Goal: Task Accomplishment & Management: Complete application form

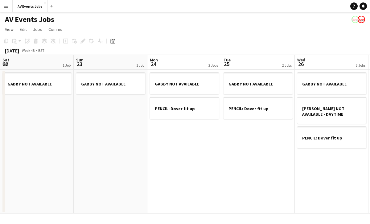
scroll to position [0, 190]
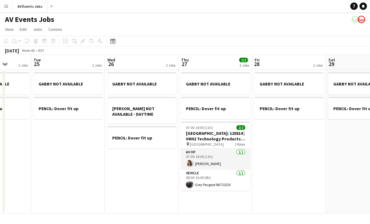
drag, startPoint x: 0, startPoint y: 0, endPoint x: 112, endPoint y: 41, distance: 119.6
click at [112, 41] on icon at bounding box center [113, 42] width 2 height 2
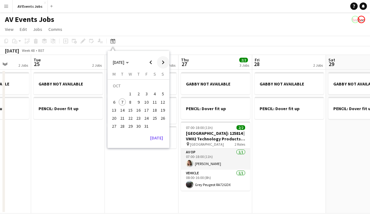
click at [163, 63] on span "Next month" at bounding box center [163, 62] width 12 height 12
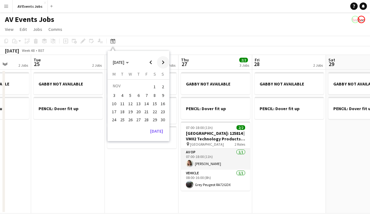
click at [163, 63] on span "Next month" at bounding box center [163, 62] width 12 height 12
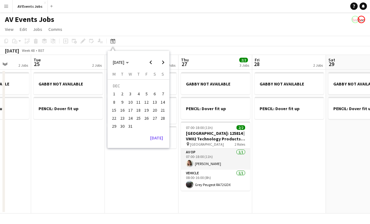
click at [128, 109] on span "17" at bounding box center [130, 109] width 7 height 7
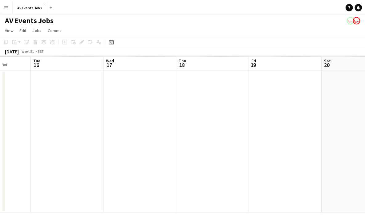
scroll to position [0, 212]
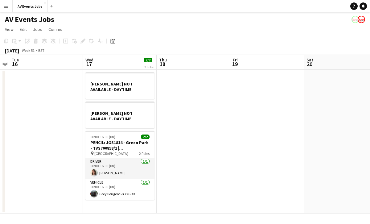
click at [122, 206] on app-date-cell "[PERSON_NAME] NOT AVAILABLE - DAYTIME [PERSON_NAME] NOT AVAILABLE - DAYTIME 08:…" at bounding box center [120, 142] width 74 height 144
click at [66, 41] on icon at bounding box center [65, 41] width 3 height 3
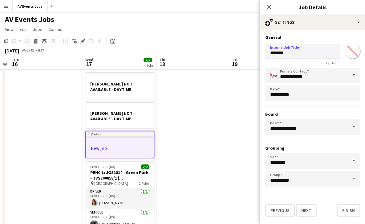
drag, startPoint x: 288, startPoint y: 55, endPoint x: 249, endPoint y: 51, distance: 39.7
click at [249, 51] on body "Menu Boards Boards Boards All jobs Status Workforce Workforce My Workforce Recr…" at bounding box center [182, 121] width 365 height 242
type input "**********"
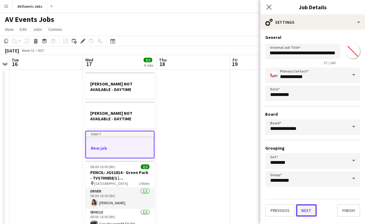
click at [310, 208] on button "Next" at bounding box center [306, 210] width 21 height 12
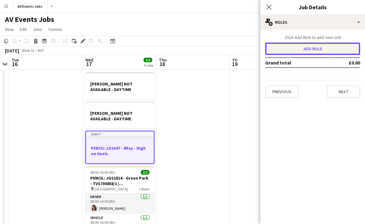
click at [315, 47] on button "Add role" at bounding box center [312, 49] width 95 height 12
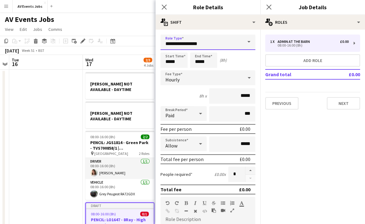
drag, startPoint x: 212, startPoint y: 40, endPoint x: 156, endPoint y: 40, distance: 56.4
click at [156, 40] on form "**********" at bounding box center [208, 200] width 105 height 333
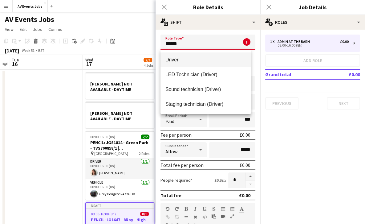
click at [174, 57] on span "Driver" at bounding box center [205, 60] width 80 height 6
type input "******"
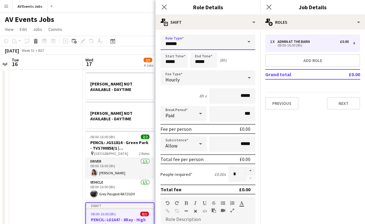
scroll to position [144, 0]
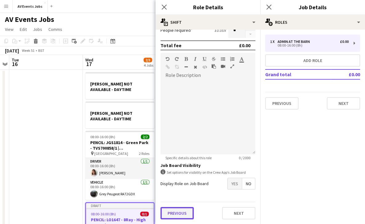
click at [179, 210] on button "Previous" at bounding box center [176, 213] width 33 height 12
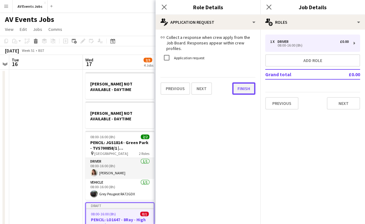
click at [237, 93] on div "link Collect a response when crew apply from the Job Board. Responses appear wi…" at bounding box center [208, 65] width 105 height 70
click at [248, 84] on button "Finish" at bounding box center [243, 88] width 23 height 12
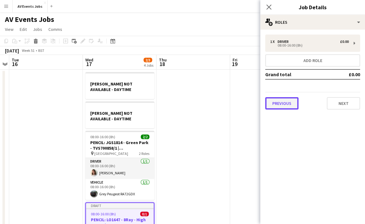
click at [284, 107] on button "Previous" at bounding box center [281, 103] width 33 height 12
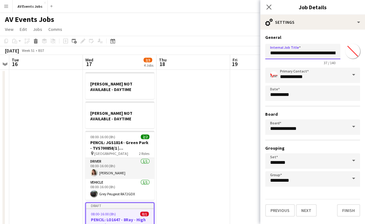
click at [288, 52] on input "**********" at bounding box center [302, 51] width 75 height 15
type input "**********"
click at [311, 207] on button "Next" at bounding box center [306, 210] width 21 height 12
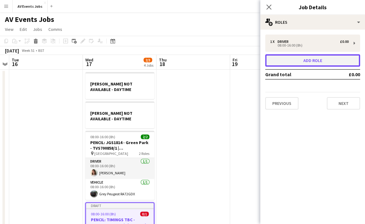
click at [315, 62] on button "Add role" at bounding box center [312, 60] width 95 height 12
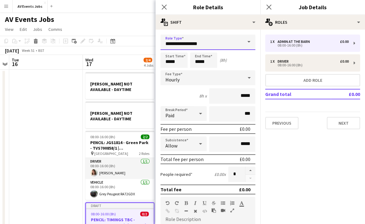
drag, startPoint x: 205, startPoint y: 46, endPoint x: 139, endPoint y: 37, distance: 67.1
click at [139, 37] on body "Menu Boards Boards Boards All jobs Status Workforce Workforce My Workforce Recr…" at bounding box center [182, 145] width 365 height 290
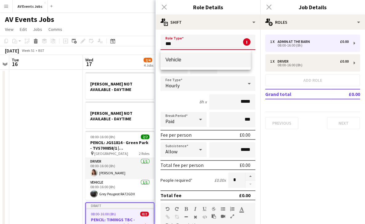
click at [176, 60] on span "Vehicle" at bounding box center [205, 60] width 80 height 6
type input "*******"
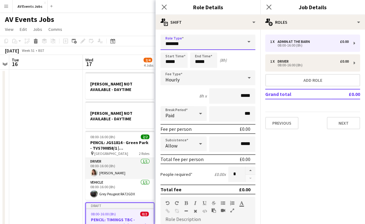
scroll to position [144, 0]
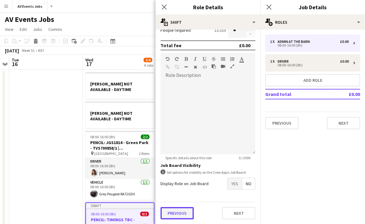
click at [178, 211] on button "Previous" at bounding box center [176, 213] width 33 height 12
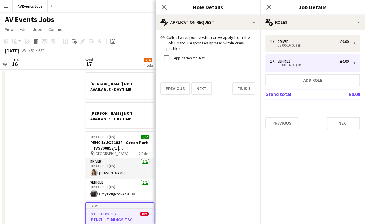
scroll to position [0, 0]
click at [238, 86] on button "Finish" at bounding box center [243, 88] width 23 height 12
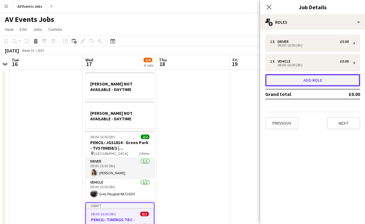
click at [279, 80] on button "Add role" at bounding box center [312, 80] width 95 height 12
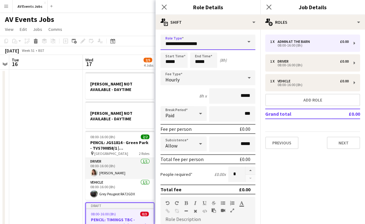
drag, startPoint x: 211, startPoint y: 43, endPoint x: 141, endPoint y: 39, distance: 69.4
click at [141, 39] on body "Menu Boards Boards Boards All jobs Status Workforce Workforce My Workforce Recr…" at bounding box center [182, 153] width 365 height 307
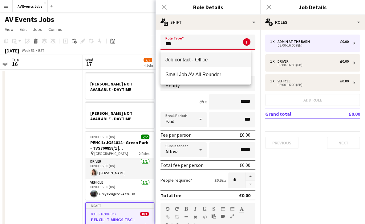
click at [176, 56] on mat-option "Job contact - Office" at bounding box center [205, 59] width 90 height 15
type input "**********"
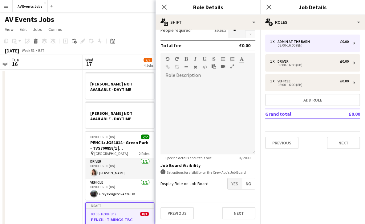
scroll to position [144, 0]
click at [178, 213] on button "Previous" at bounding box center [176, 213] width 33 height 12
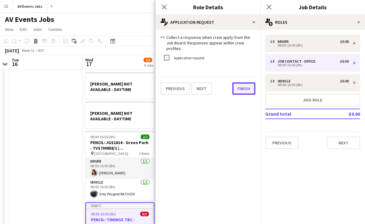
click at [241, 86] on button "Finish" at bounding box center [243, 88] width 23 height 12
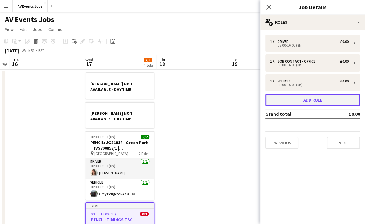
click at [292, 97] on button "Add role" at bounding box center [312, 100] width 95 height 12
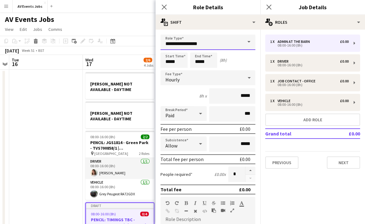
click at [198, 46] on input "**********" at bounding box center [207, 41] width 95 height 15
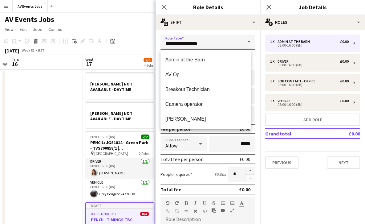
drag, startPoint x: 204, startPoint y: 45, endPoint x: 140, endPoint y: 40, distance: 64.0
click at [140, 40] on body "Menu Boards Boards Boards All jobs Status Workforce Workforce My Workforce Recr…" at bounding box center [182, 153] width 365 height 307
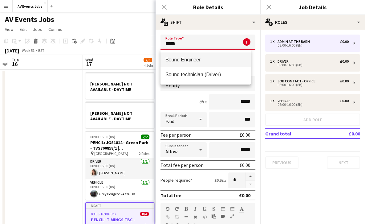
click at [179, 59] on span "Sound Engineer" at bounding box center [205, 60] width 80 height 6
type input "**********"
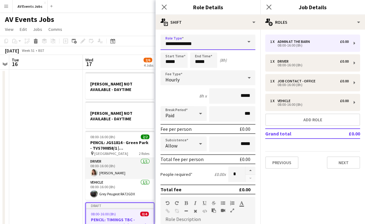
scroll to position [144, 0]
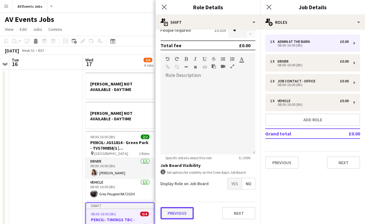
click at [177, 212] on button "Previous" at bounding box center [176, 213] width 33 height 12
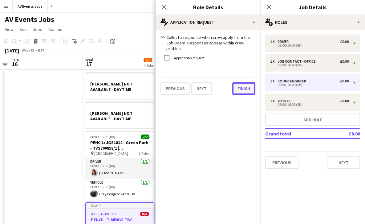
click at [236, 89] on div "link Collect a response when crew apply from the Job Board. Responses appear wi…" at bounding box center [208, 65] width 105 height 70
click at [240, 82] on button "Finish" at bounding box center [243, 88] width 23 height 12
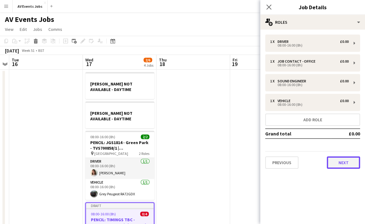
click at [349, 160] on button "Next" at bounding box center [343, 162] width 33 height 12
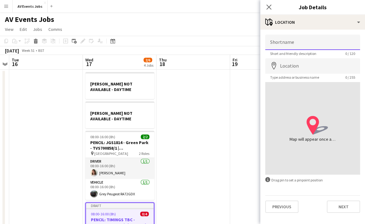
click at [296, 48] on input "Shortname" at bounding box center [312, 41] width 95 height 15
type input "*****"
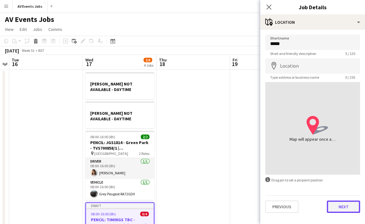
click at [348, 208] on button "Next" at bounding box center [343, 206] width 33 height 12
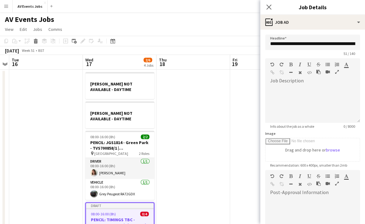
scroll to position [105, 0]
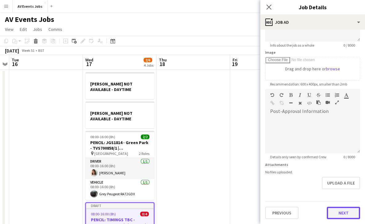
click at [338, 191] on form "**********" at bounding box center [312, 85] width 105 height 265
click at [332, 211] on button "Next" at bounding box center [343, 213] width 33 height 12
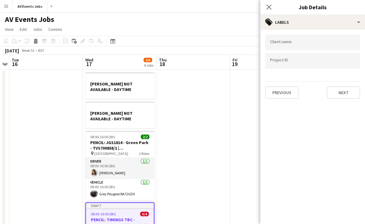
scroll to position [0, 0]
click at [310, 45] on input "Type to search client labels..." at bounding box center [312, 43] width 85 height 6
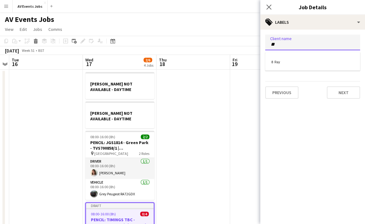
type input "*"
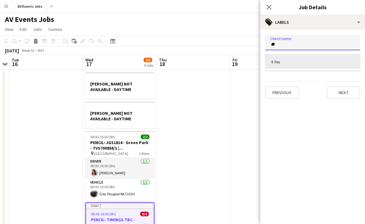
click at [287, 63] on div "8 Ray" at bounding box center [312, 61] width 95 height 15
click at [286, 62] on input "Type to search project ID labels..." at bounding box center [312, 61] width 85 height 6
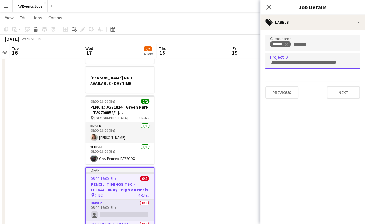
scroll to position [35, 0]
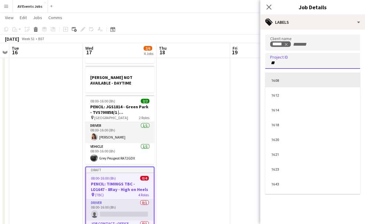
click at [300, 63] on div at bounding box center [312, 112] width 105 height 224
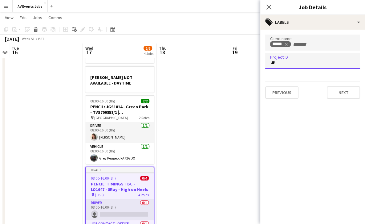
click at [278, 65] on input "**" at bounding box center [312, 63] width 85 height 6
type input "****"
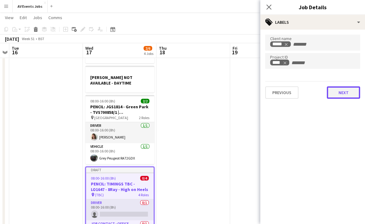
click at [346, 93] on button "Next" at bounding box center [343, 92] width 33 height 12
type input "*******"
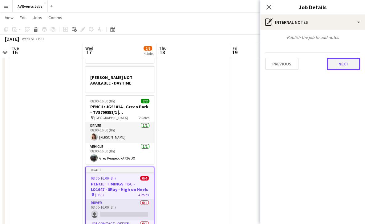
click at [342, 65] on button "Next" at bounding box center [343, 64] width 33 height 12
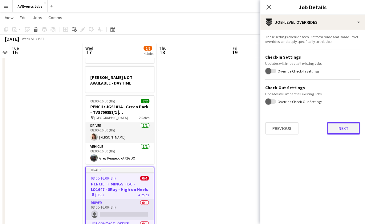
click at [335, 131] on button "Next" at bounding box center [343, 128] width 33 height 12
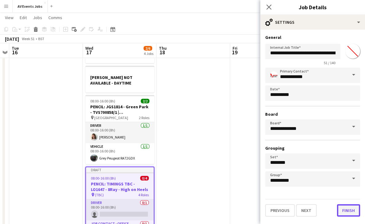
click at [347, 209] on button "Finish" at bounding box center [348, 210] width 23 height 12
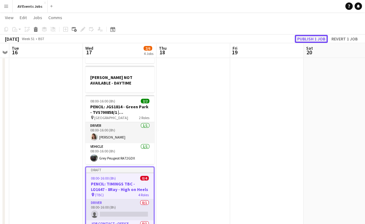
click at [313, 38] on button "Publish 1 job" at bounding box center [311, 39] width 33 height 8
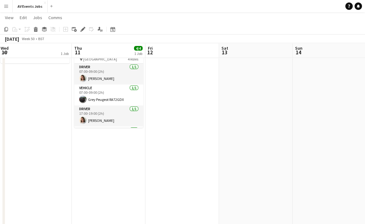
scroll to position [0, 149]
click at [204, 123] on app-date-cell at bounding box center [182, 152] width 74 height 237
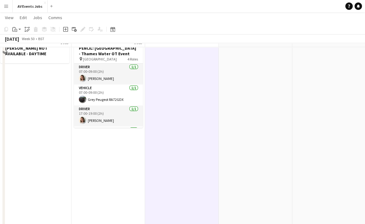
scroll to position [0, 0]
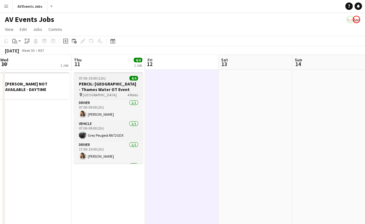
click at [115, 78] on div "07:00-19:00 (12h) 4/4" at bounding box center [108, 78] width 69 height 5
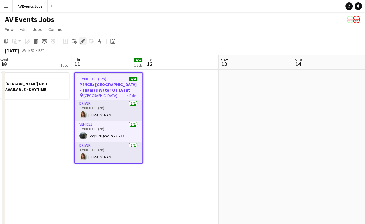
click at [84, 42] on icon "Edit" at bounding box center [82, 40] width 5 height 5
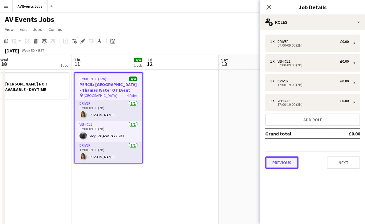
click at [280, 157] on button "Previous" at bounding box center [281, 162] width 33 height 12
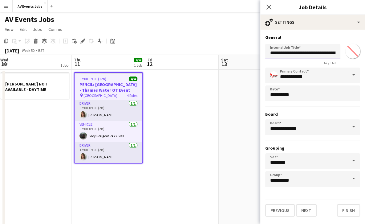
click at [288, 54] on input "**********" at bounding box center [302, 51] width 75 height 15
type input "**********"
click at [345, 211] on button "Finish" at bounding box center [348, 210] width 23 height 12
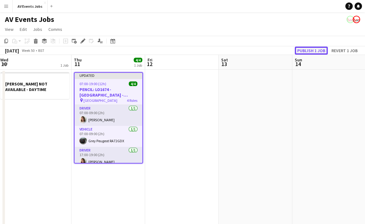
click at [303, 50] on button "Publish 1 job" at bounding box center [311, 51] width 33 height 8
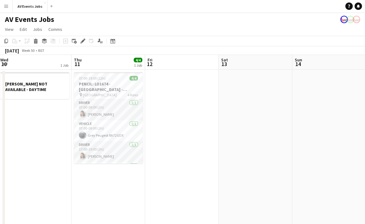
scroll to position [0, 152]
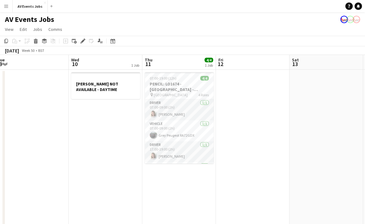
click at [95, 142] on app-date-cell "[PERSON_NAME] NOT AVAILABLE - DAYTIME" at bounding box center [106, 188] width 74 height 237
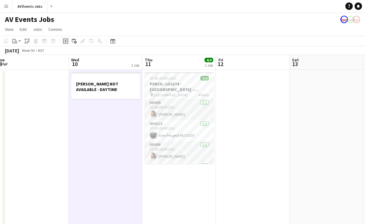
click at [66, 41] on icon "Add job" at bounding box center [65, 40] width 5 height 5
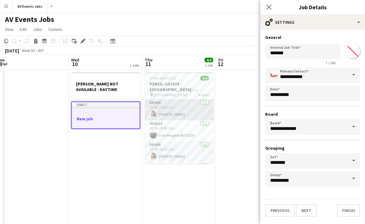
scroll to position [19, 0]
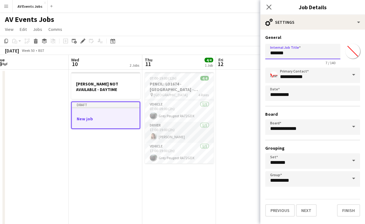
drag, startPoint x: 296, startPoint y: 56, endPoint x: 248, endPoint y: 51, distance: 48.0
click at [248, 51] on body "Menu Boards Boards Boards All jobs Status Workforce Workforce My Workforce Recr…" at bounding box center [182, 153] width 365 height 307
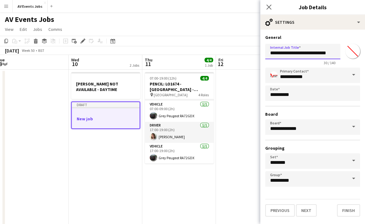
paste input "**********"
type input "**********"
click at [307, 212] on button "Next" at bounding box center [306, 210] width 21 height 12
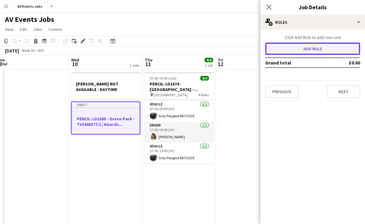
click at [312, 49] on button "Add role" at bounding box center [312, 49] width 95 height 12
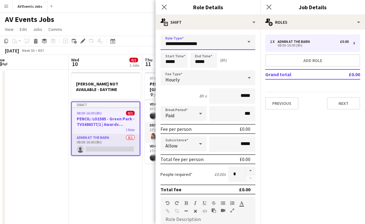
drag, startPoint x: 222, startPoint y: 44, endPoint x: 152, endPoint y: 37, distance: 69.9
click at [152, 37] on body "Menu Boards Boards Boards All jobs Status Workforce Workforce My Workforce Recr…" at bounding box center [182, 153] width 365 height 307
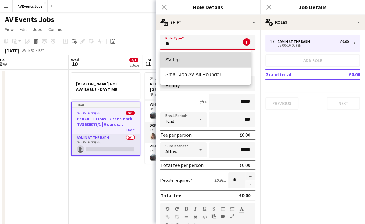
click at [174, 63] on mat-option "AV Op" at bounding box center [205, 59] width 90 height 15
type input "*****"
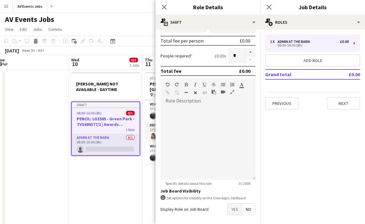
scroll to position [144, 0]
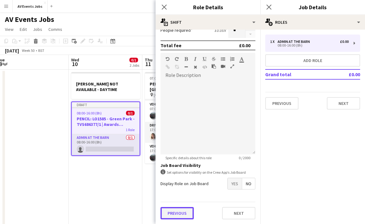
click at [172, 214] on button "Previous" at bounding box center [176, 213] width 33 height 12
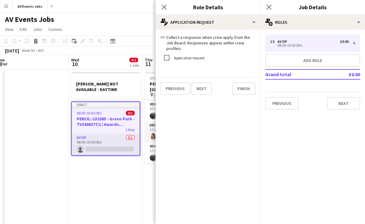
scroll to position [0, 0]
click at [235, 85] on button "Finish" at bounding box center [243, 88] width 23 height 12
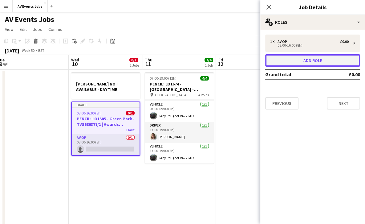
click at [278, 62] on button "Add role" at bounding box center [312, 60] width 95 height 12
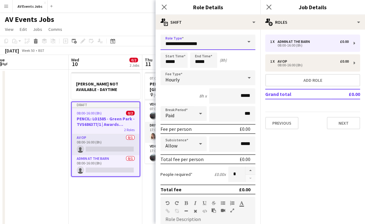
drag, startPoint x: 213, startPoint y: 44, endPoint x: 153, endPoint y: 35, distance: 60.1
click at [153, 35] on body "Menu Boards Boards Boards All jobs Status Workforce Workforce My Workforce Recr…" at bounding box center [182, 153] width 365 height 307
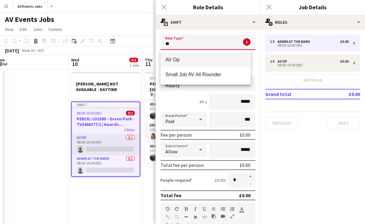
click at [180, 61] on span "AV Op" at bounding box center [205, 60] width 80 height 6
type input "*****"
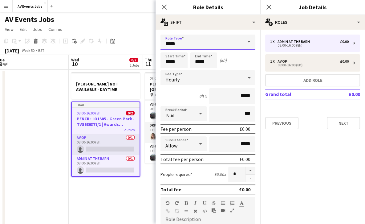
scroll to position [144, 0]
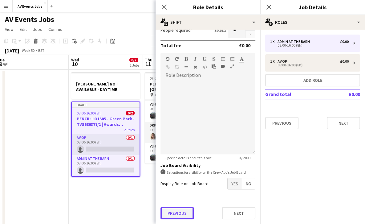
click at [173, 217] on button "Previous" at bounding box center [176, 213] width 33 height 12
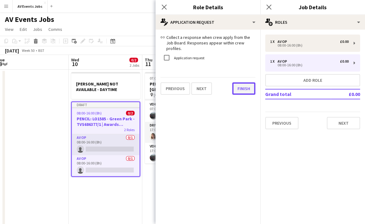
click at [236, 87] on button "Finish" at bounding box center [243, 88] width 23 height 12
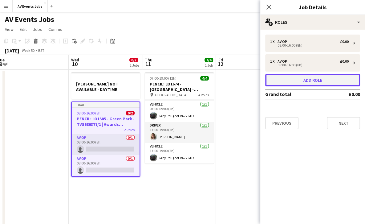
click at [289, 82] on button "Add role" at bounding box center [312, 80] width 95 height 12
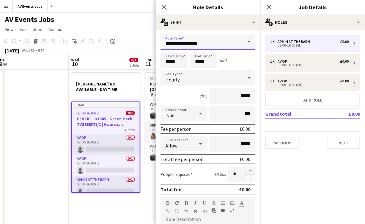
drag, startPoint x: 206, startPoint y: 43, endPoint x: 153, endPoint y: 42, distance: 53.0
click at [153, 42] on body "Menu Boards Boards Boards All jobs Status Workforce Workforce My Workforce Recr…" at bounding box center [182, 153] width 365 height 307
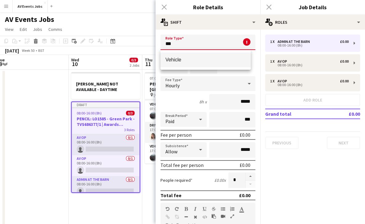
click at [172, 61] on span "Vehicle" at bounding box center [205, 60] width 80 height 6
type input "*******"
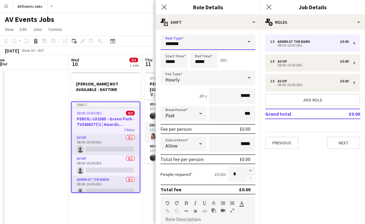
scroll to position [144, 0]
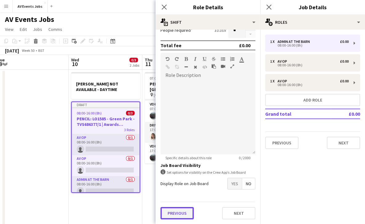
click at [180, 209] on button "Previous" at bounding box center [176, 213] width 33 height 12
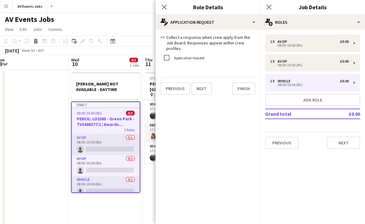
scroll to position [0, 0]
click at [241, 88] on button "Finish" at bounding box center [243, 88] width 23 height 12
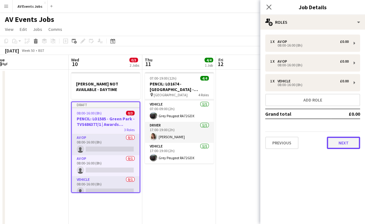
click at [343, 138] on button "Next" at bounding box center [343, 142] width 33 height 12
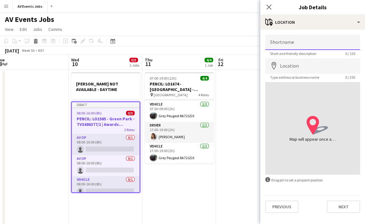
click at [325, 44] on input "Shortname" at bounding box center [312, 41] width 95 height 15
type input "**********"
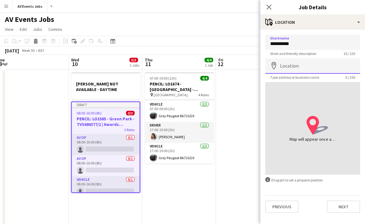
click at [307, 68] on input "Location" at bounding box center [312, 65] width 95 height 15
type input "**********"
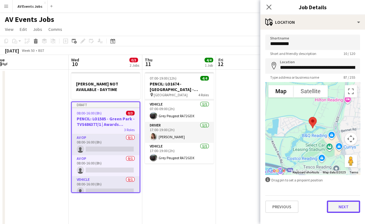
click at [347, 206] on button "Next" at bounding box center [343, 206] width 33 height 12
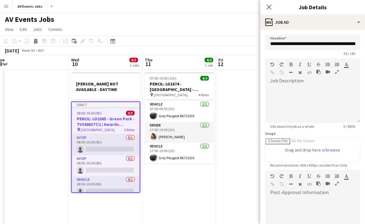
scroll to position [105, 0]
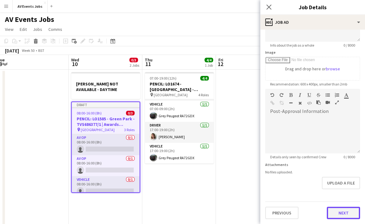
click at [336, 191] on form "**********" at bounding box center [312, 85] width 105 height 265
click at [336, 212] on button "Next" at bounding box center [343, 213] width 33 height 12
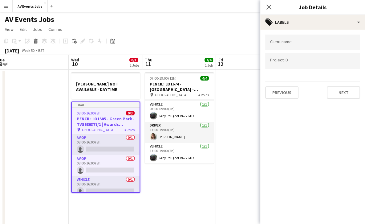
scroll to position [0, 0]
click at [304, 47] on div at bounding box center [312, 42] width 95 height 16
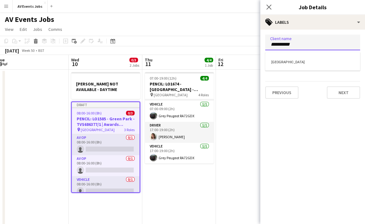
type input "**********"
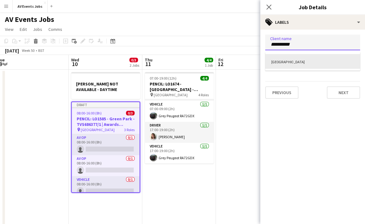
click at [290, 62] on div "[GEOGRAPHIC_DATA]" at bounding box center [312, 61] width 95 height 15
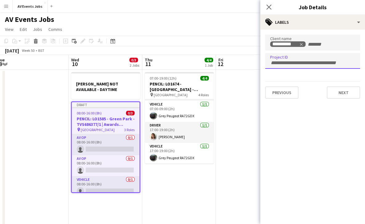
click at [290, 62] on input "Type to search project ID labels..." at bounding box center [312, 63] width 85 height 6
type input "****"
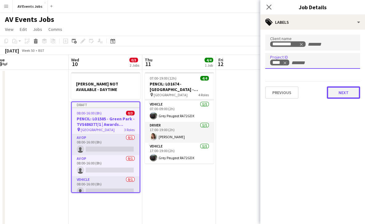
click at [336, 94] on button "Next" at bounding box center [343, 92] width 33 height 12
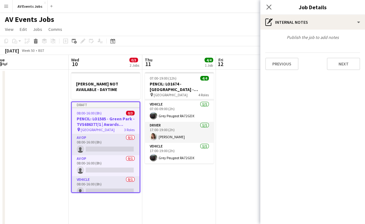
type input "*******"
click at [340, 62] on button "Next" at bounding box center [343, 64] width 33 height 12
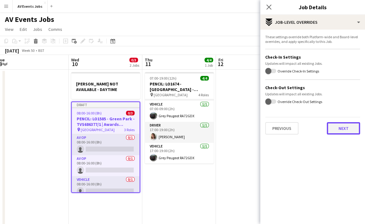
click at [343, 128] on button "Next" at bounding box center [343, 128] width 33 height 12
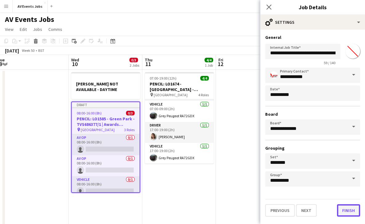
click at [350, 212] on button "Finish" at bounding box center [348, 210] width 23 height 12
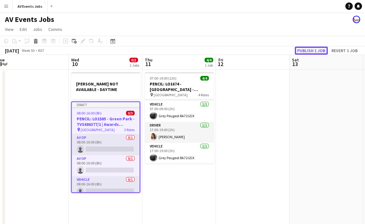
click at [315, 50] on button "Publish 1 job" at bounding box center [311, 51] width 33 height 8
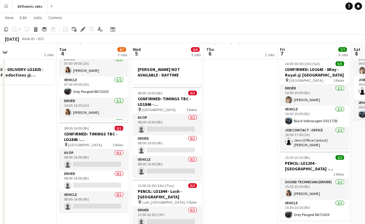
scroll to position [86, 0]
